Goal: Communication & Community: Answer question/provide support

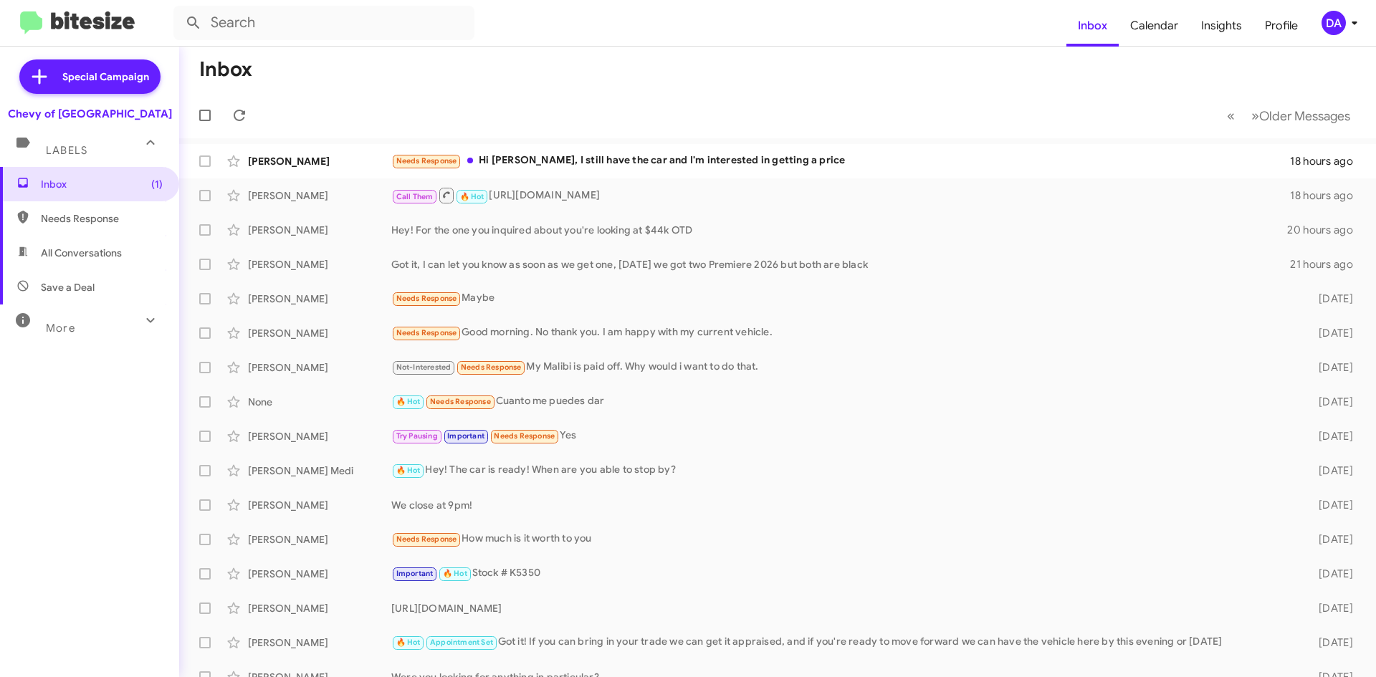
click at [158, 626] on div "Special Campaign Chevy of Rockville Labels Inbox (1) Needs Response All Convers…" at bounding box center [89, 359] width 179 height 625
click at [242, 115] on icon at bounding box center [239, 115] width 11 height 11
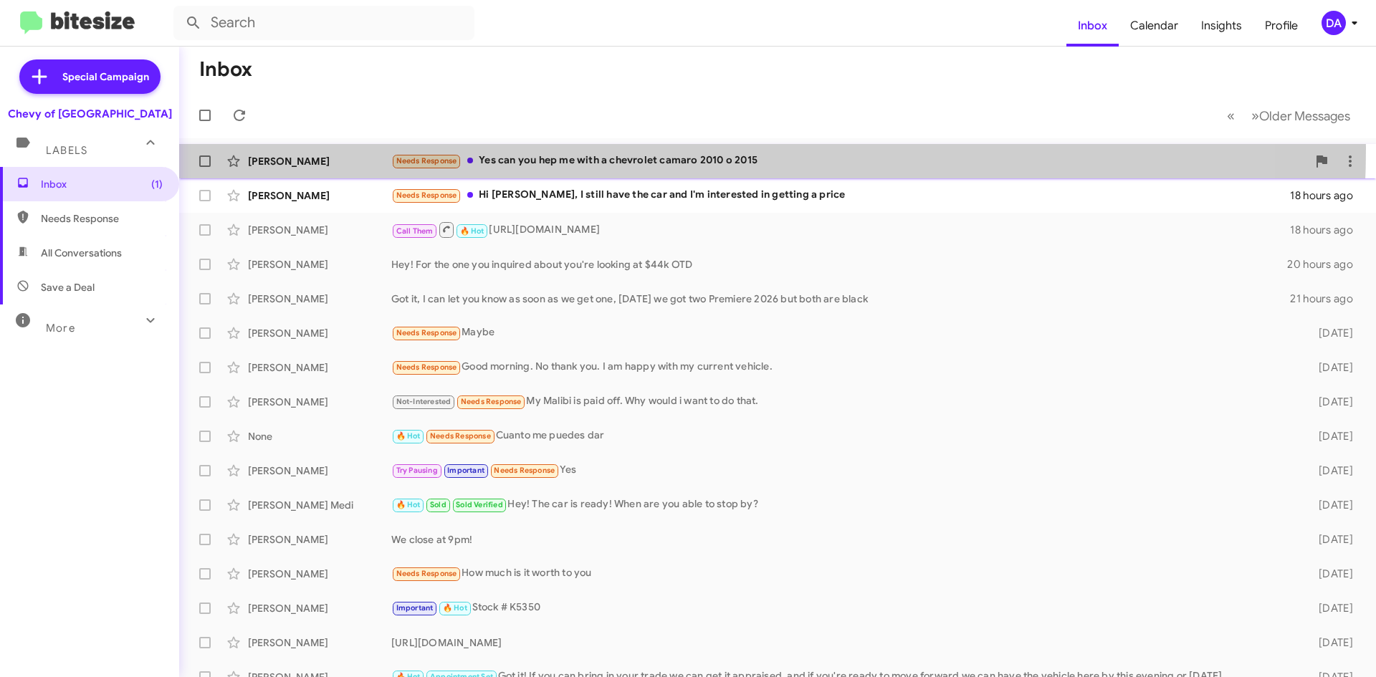
click at [592, 148] on div "[PERSON_NAME] Needs Response Yes can you hep me with a chevrolet camaro 2010 o …" at bounding box center [778, 161] width 1174 height 29
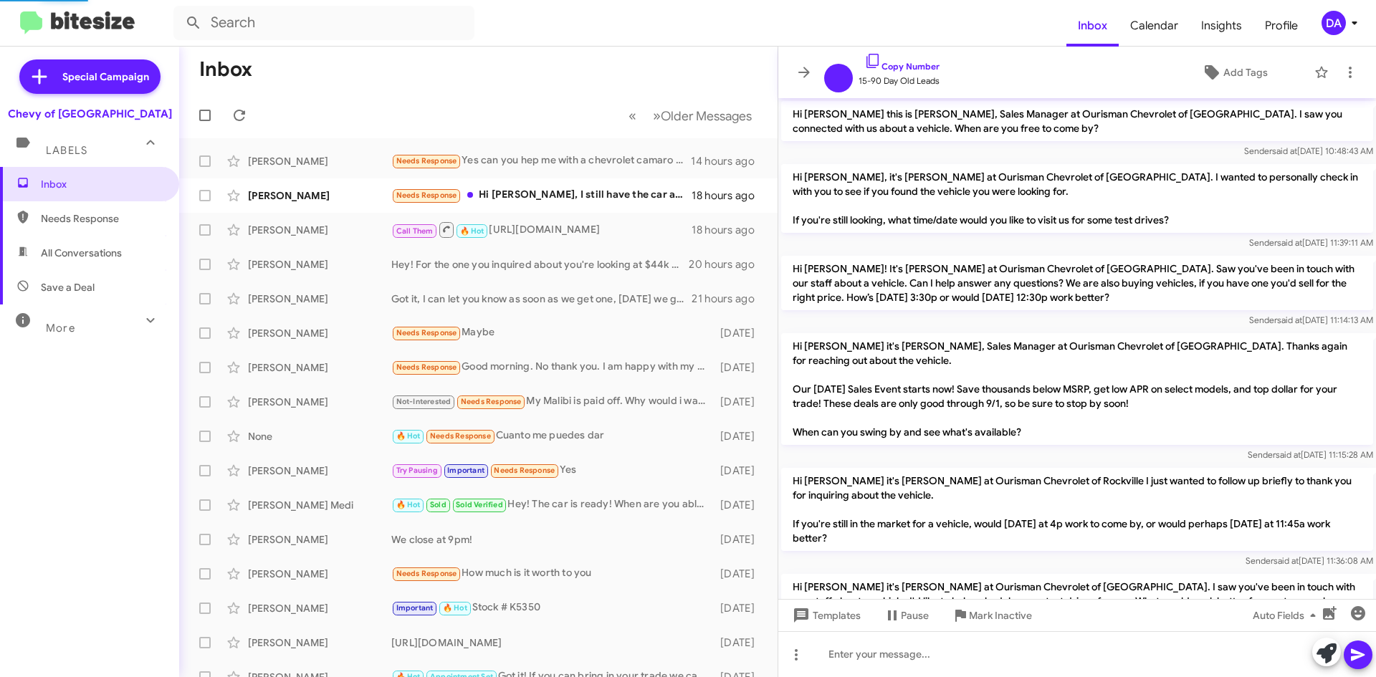
scroll to position [257, 0]
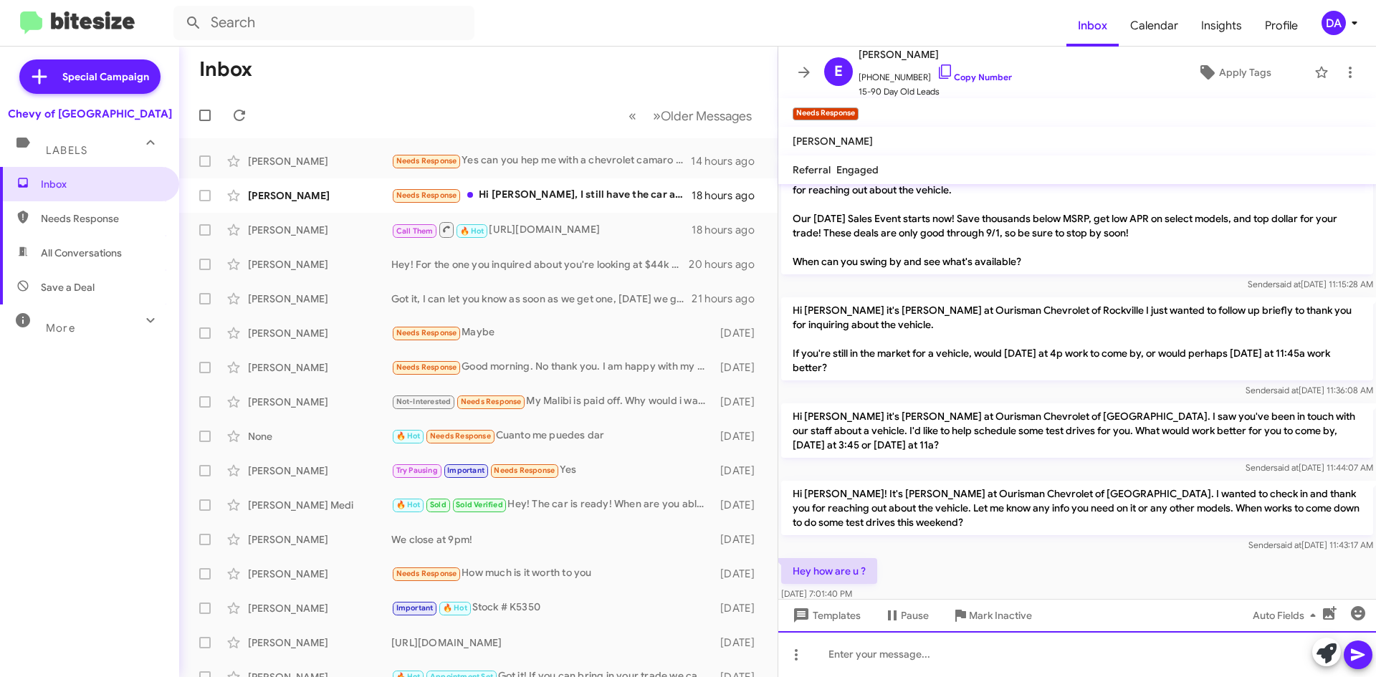
click at [1025, 651] on div at bounding box center [1077, 654] width 598 height 46
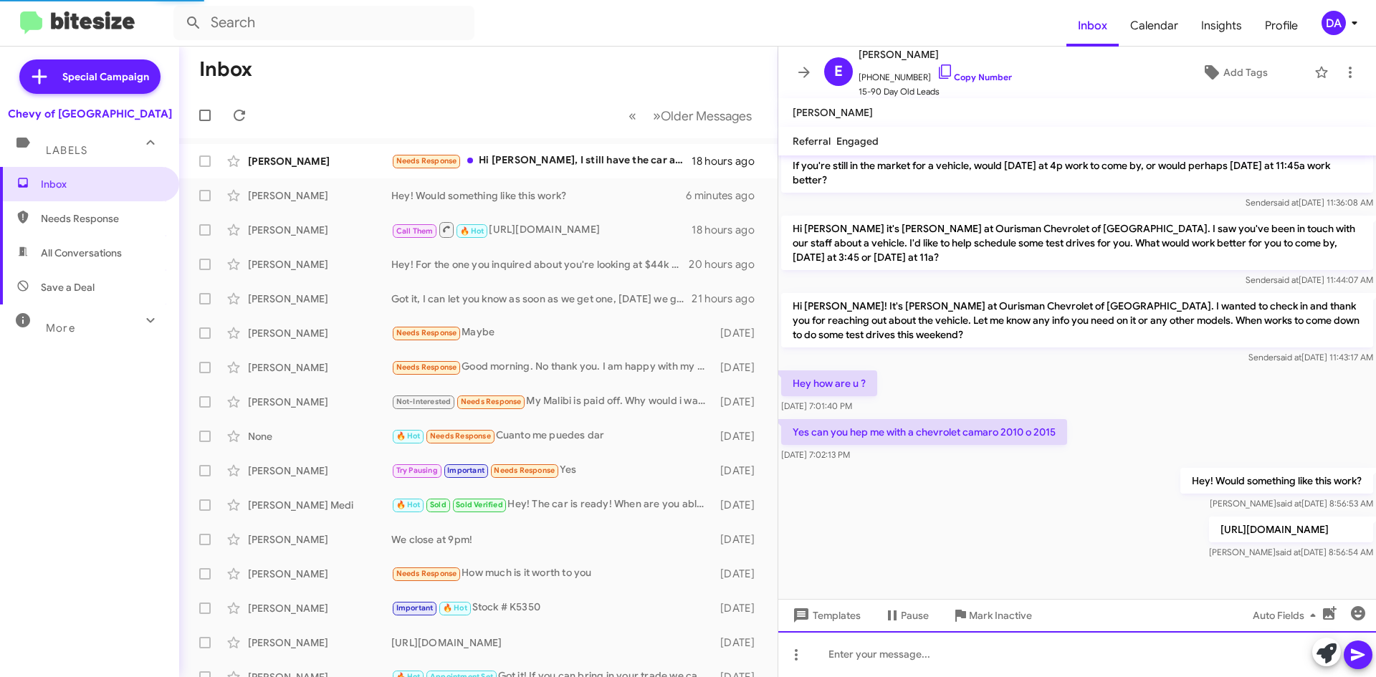
scroll to position [419, 0]
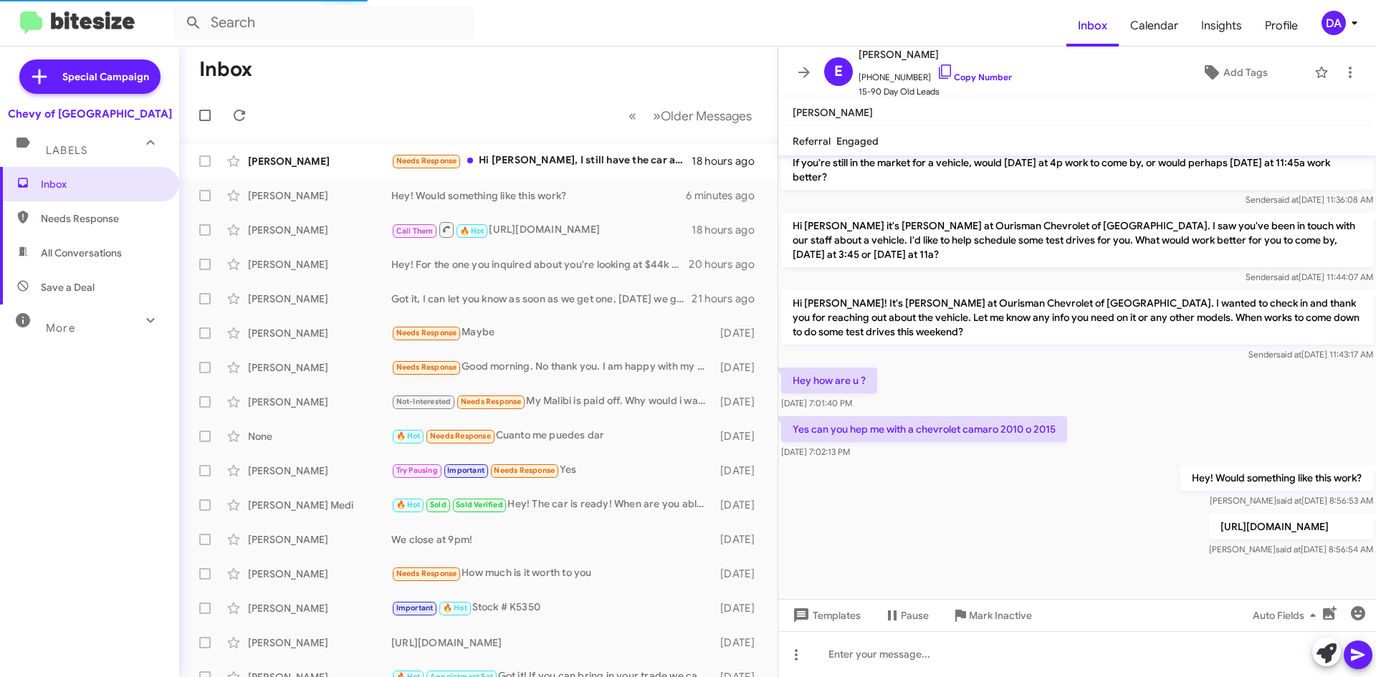
click at [505, 133] on mat-toolbar-row "« Previous » Next Older Messages" at bounding box center [478, 115] width 598 height 46
click at [515, 144] on span "[PERSON_NAME] Needs Response Hi [PERSON_NAME], I still have the car and I'm int…" at bounding box center [478, 161] width 598 height 34
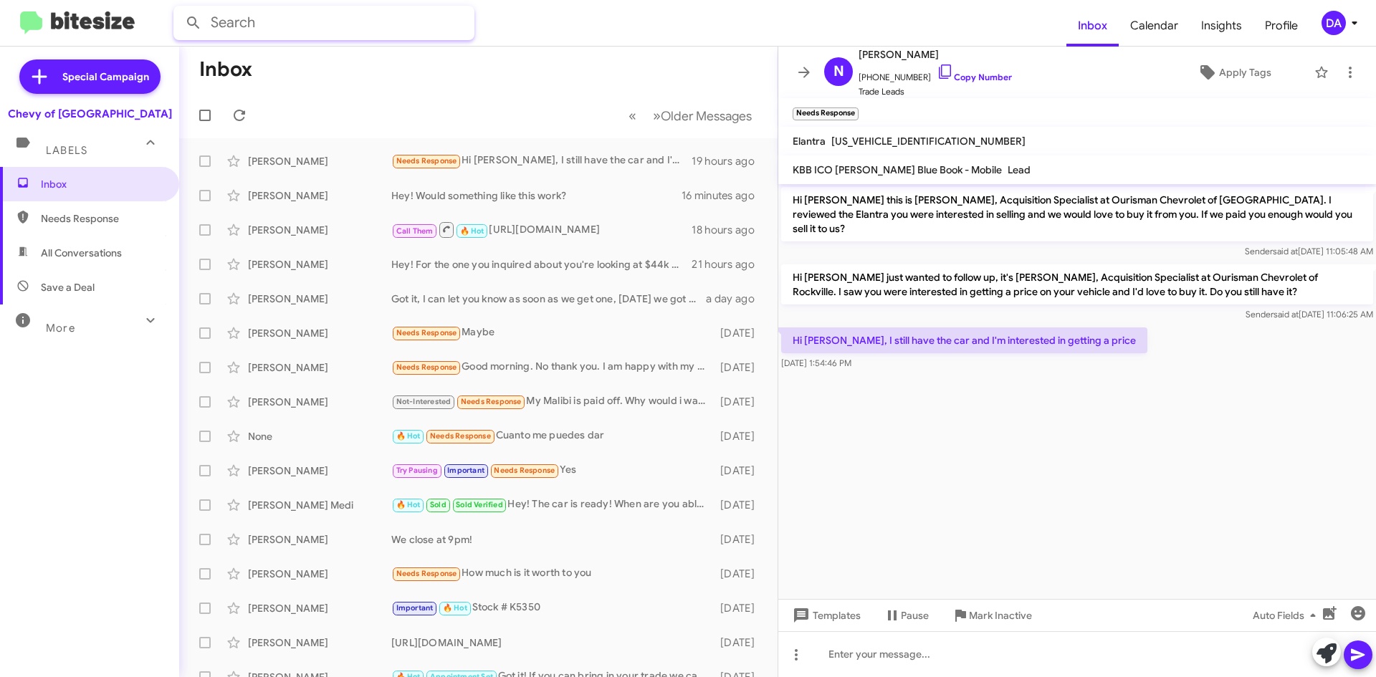
click at [420, 29] on input "text" at bounding box center [323, 23] width 301 height 34
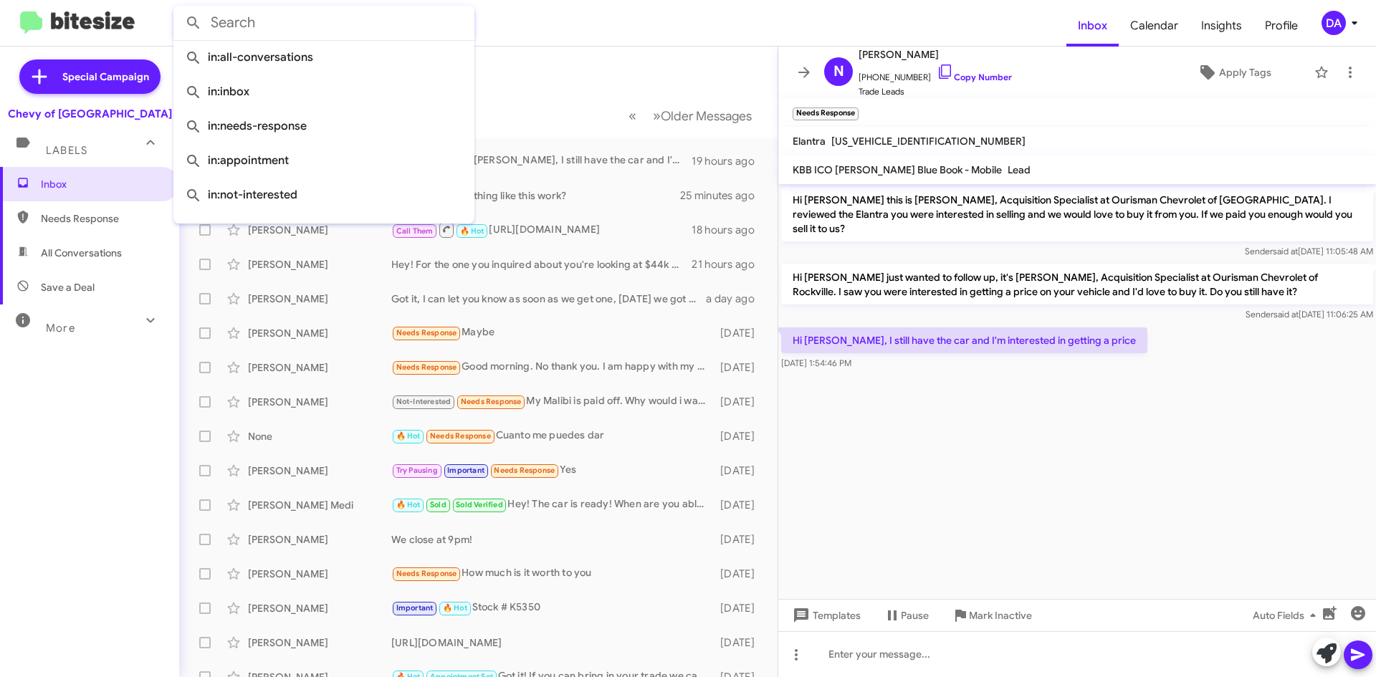
click at [122, 633] on div "Special Campaign Chevy of Rockville Labels Inbox Needs Response All Conversatio…" at bounding box center [89, 359] width 179 height 625
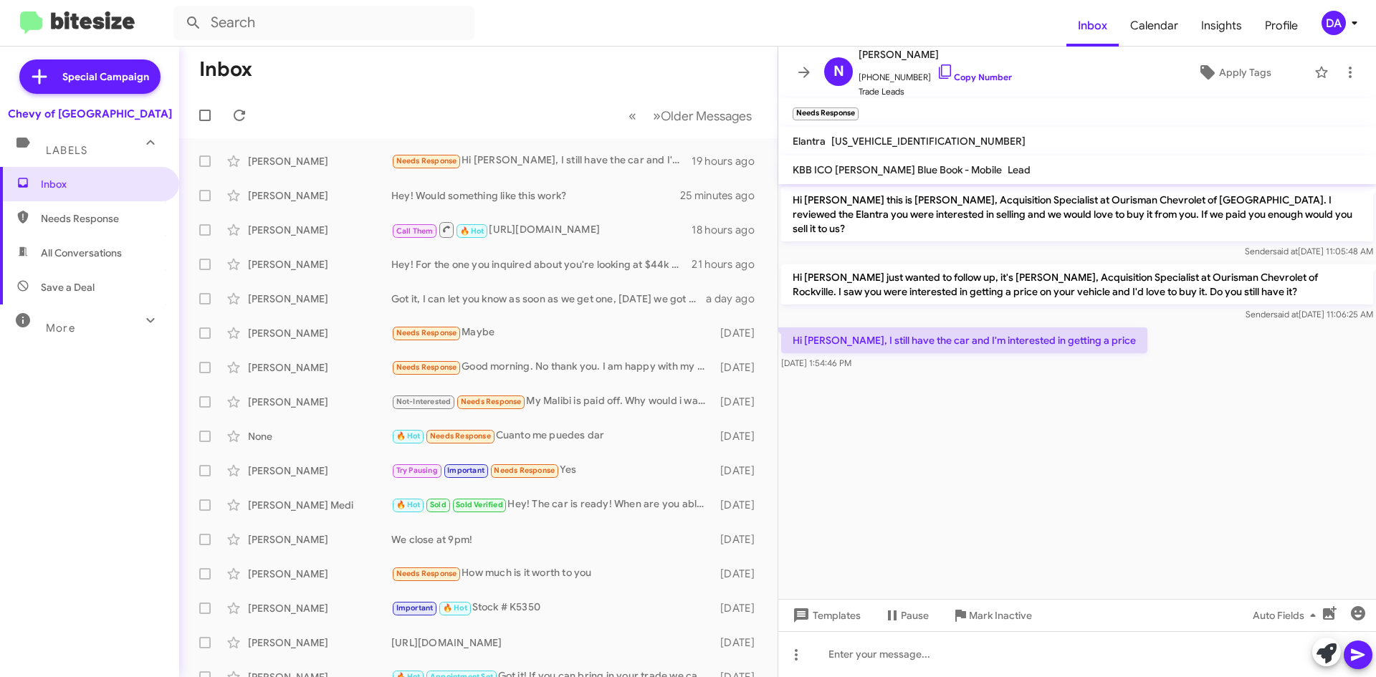
click at [110, 373] on div "Inbox Needs Response All Conversations Save a Deal More Important 🔥 Hot Appoint…" at bounding box center [89, 370] width 179 height 406
click at [244, 123] on icon at bounding box center [239, 115] width 17 height 17
